Goal: Information Seeking & Learning: Learn about a topic

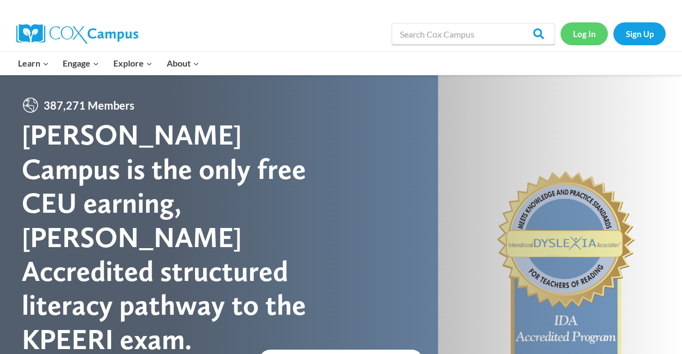
click at [592, 35] on link "Log In" at bounding box center [584, 33] width 47 height 22
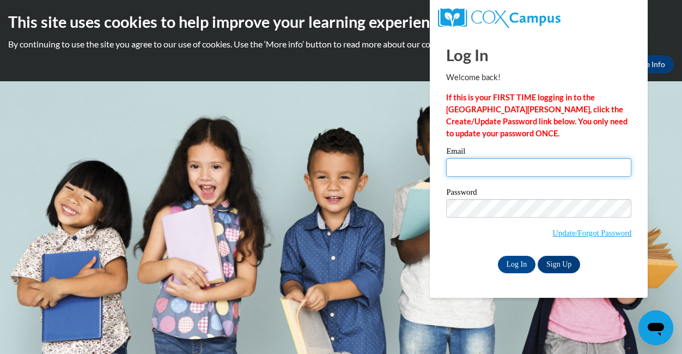
type input "salmagoaless2004@gmail.com"
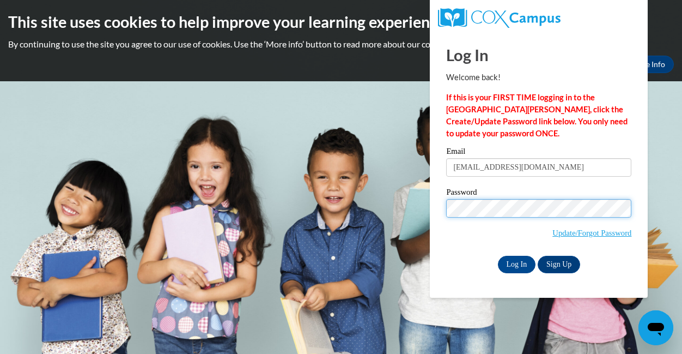
click at [516, 262] on input "Log In" at bounding box center [517, 263] width 38 height 17
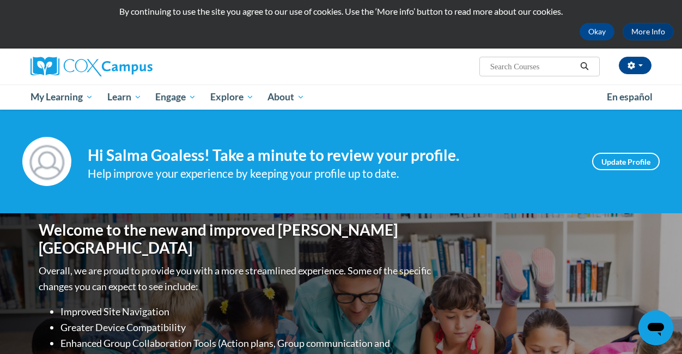
scroll to position [45, 0]
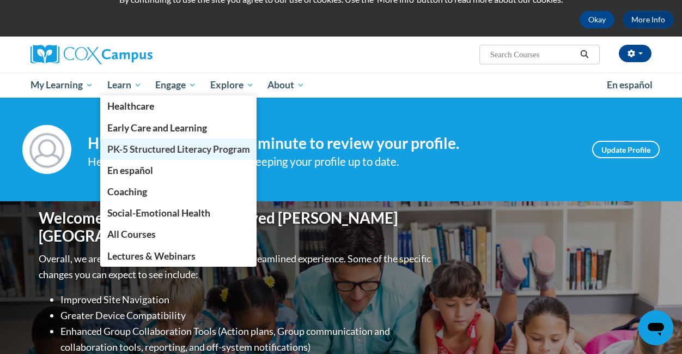
click at [169, 144] on span "PK-5 Structured Literacy Program" at bounding box center [178, 148] width 143 height 11
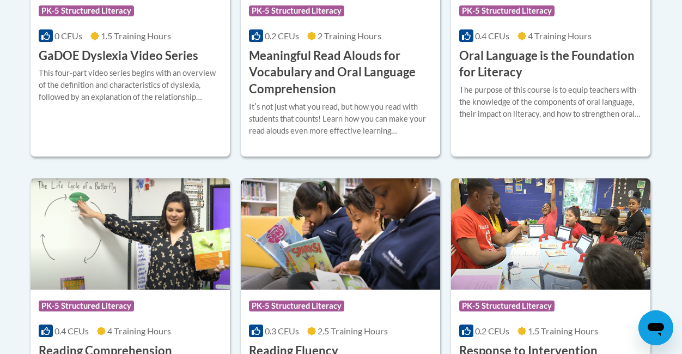
scroll to position [888, 0]
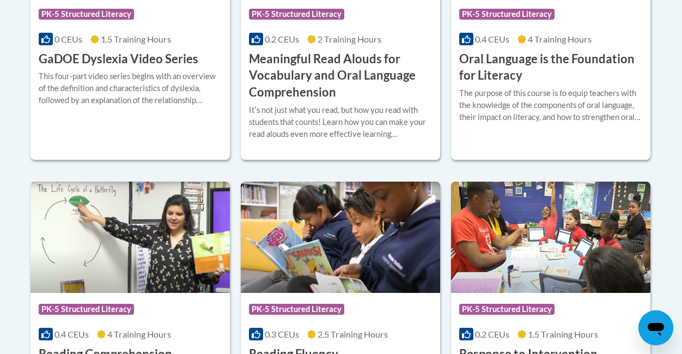
click at [549, 56] on h3 "Oral Language is the Foundation for Literacy" at bounding box center [550, 68] width 183 height 34
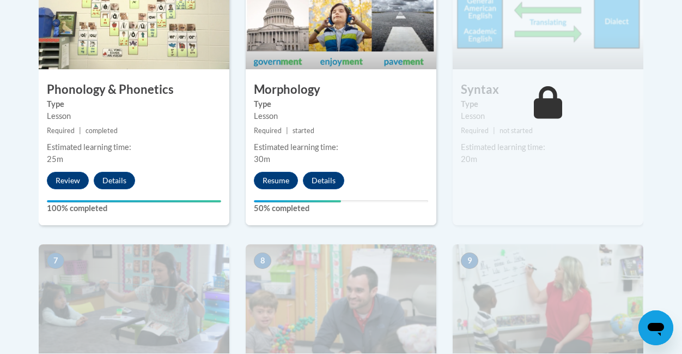
scroll to position [749, 0]
click at [266, 171] on button "Resume" at bounding box center [276, 179] width 44 height 17
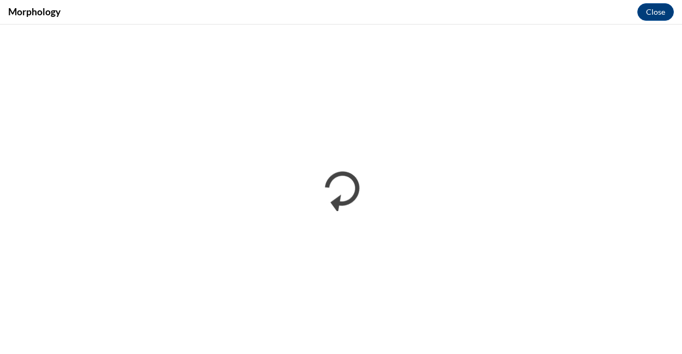
scroll to position [0, 0]
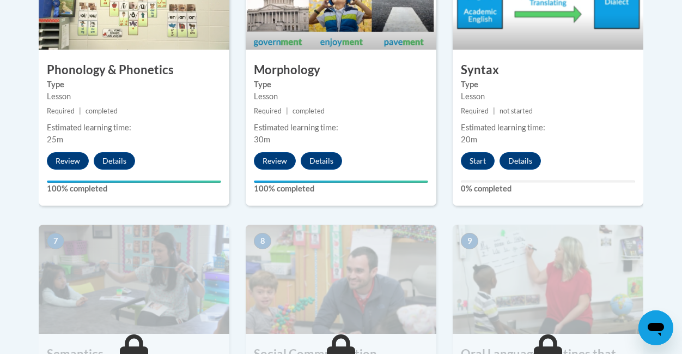
scroll to position [764, 0]
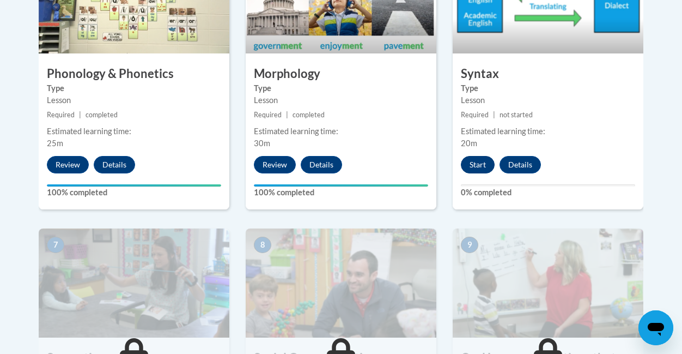
click at [480, 165] on button "Start" at bounding box center [478, 164] width 34 height 17
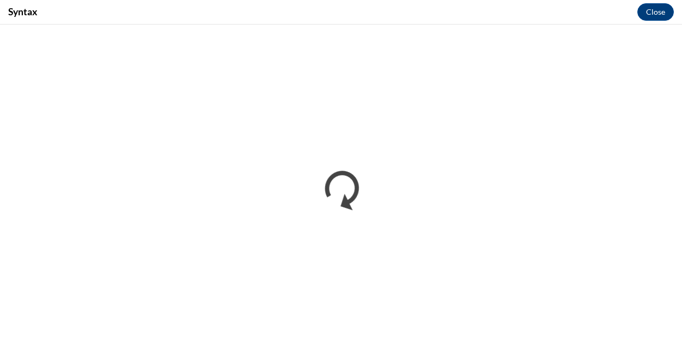
scroll to position [0, 0]
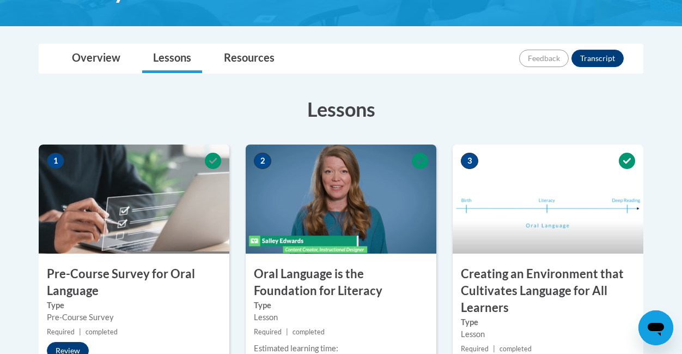
scroll to position [247, 0]
